Goal: Find specific page/section: Find specific page/section

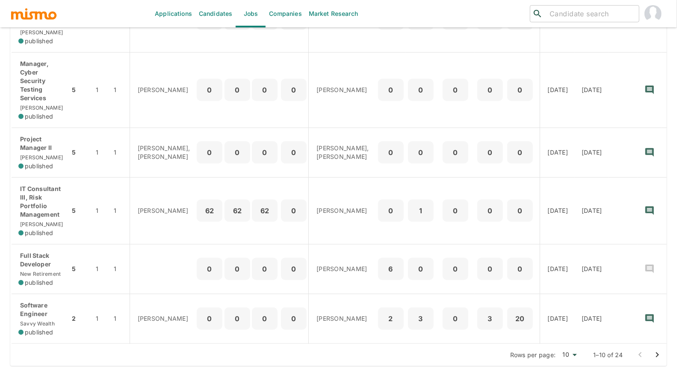
scroll to position [456, 0]
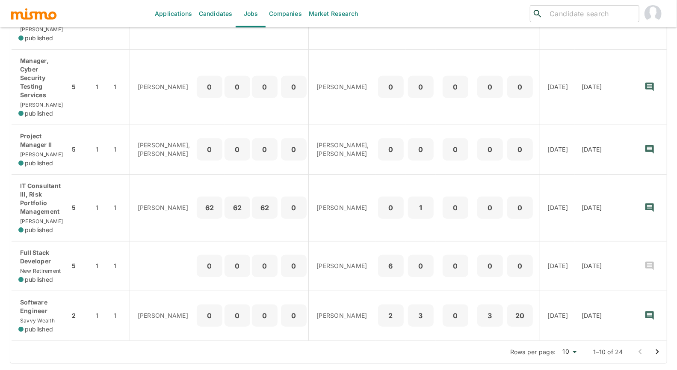
click at [661, 357] on icon "Go to next page" at bounding box center [658, 352] width 10 height 10
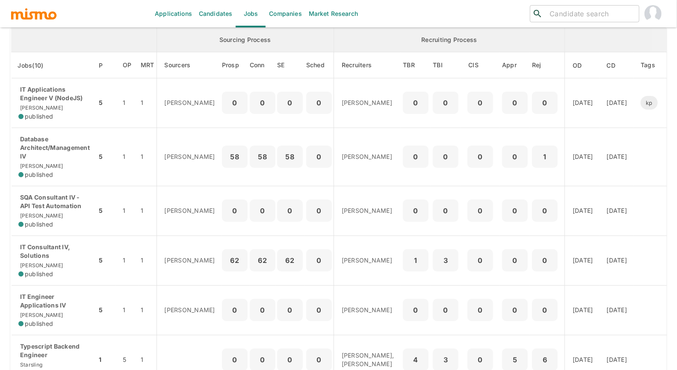
scroll to position [0, 0]
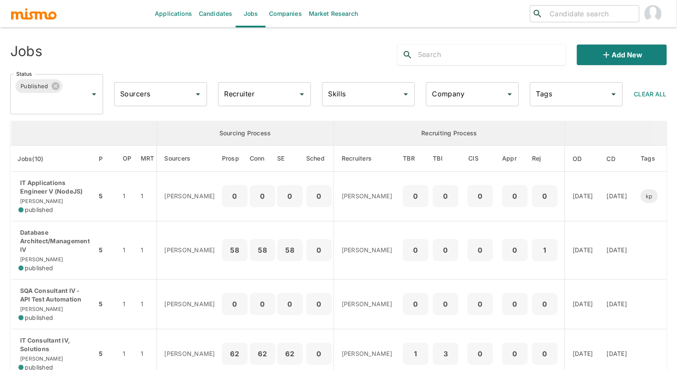
click at [456, 100] on input "Company" at bounding box center [466, 94] width 72 height 16
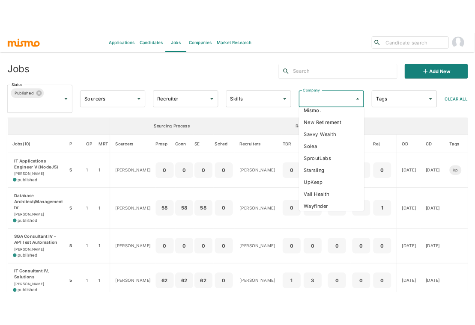
scroll to position [150, 0]
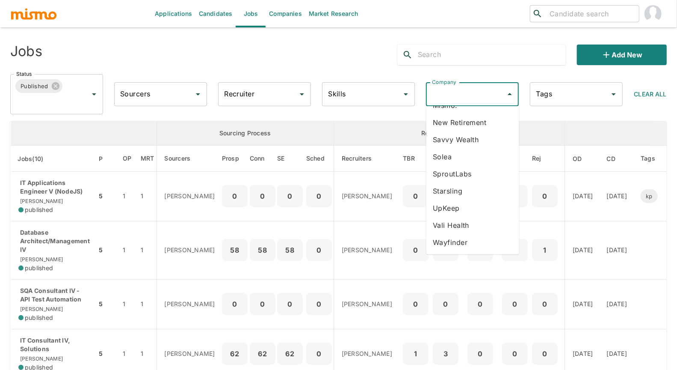
click at [454, 219] on li "Vali Health" at bounding box center [473, 225] width 93 height 17
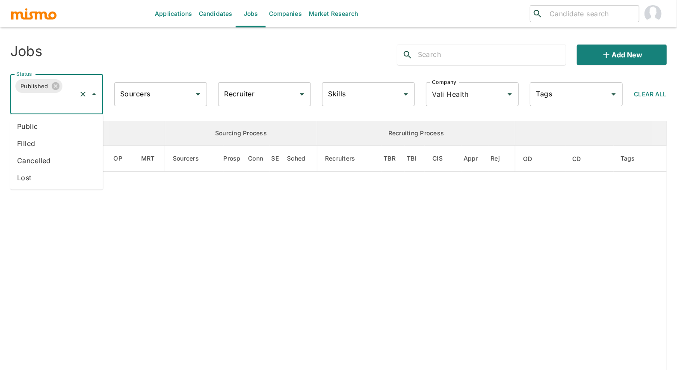
click at [43, 107] on input "Status" at bounding box center [44, 102] width 61 height 16
click at [44, 122] on li "Public" at bounding box center [56, 126] width 93 height 17
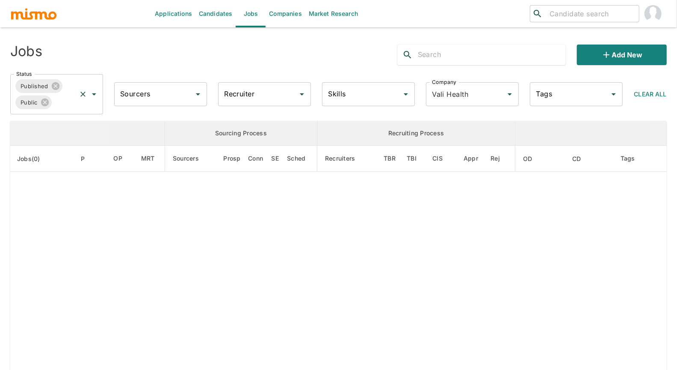
click at [62, 113] on div "Published Public Status" at bounding box center [56, 94] width 93 height 40
click at [35, 129] on li "Filled" at bounding box center [56, 126] width 93 height 17
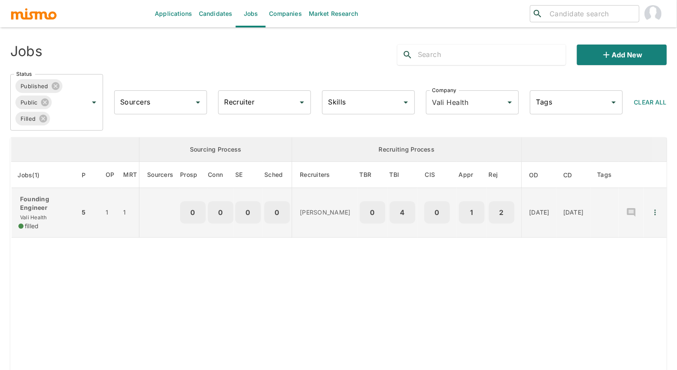
click at [39, 200] on p "Founding Engineer" at bounding box center [45, 203] width 54 height 17
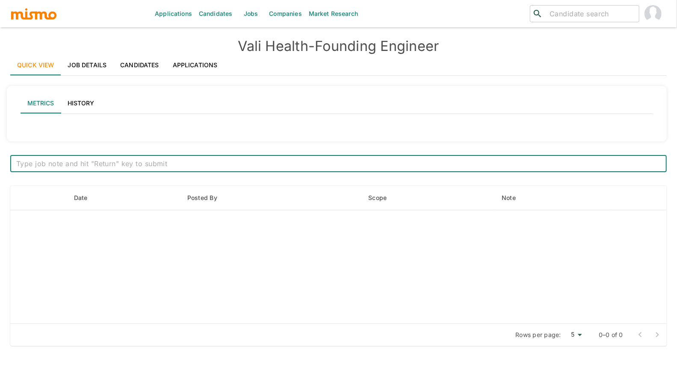
click at [191, 63] on link "Applications" at bounding box center [195, 65] width 59 height 21
